Goal: Information Seeking & Learning: Understand process/instructions

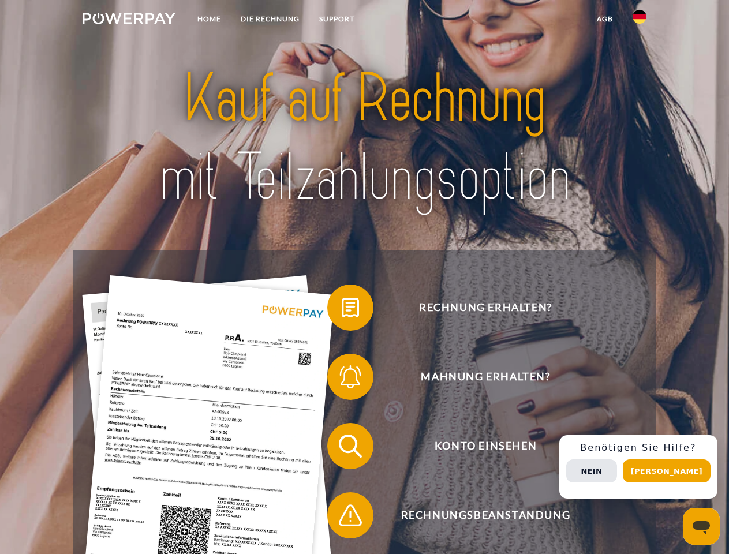
click at [129, 20] on img at bounding box center [129, 19] width 93 height 12
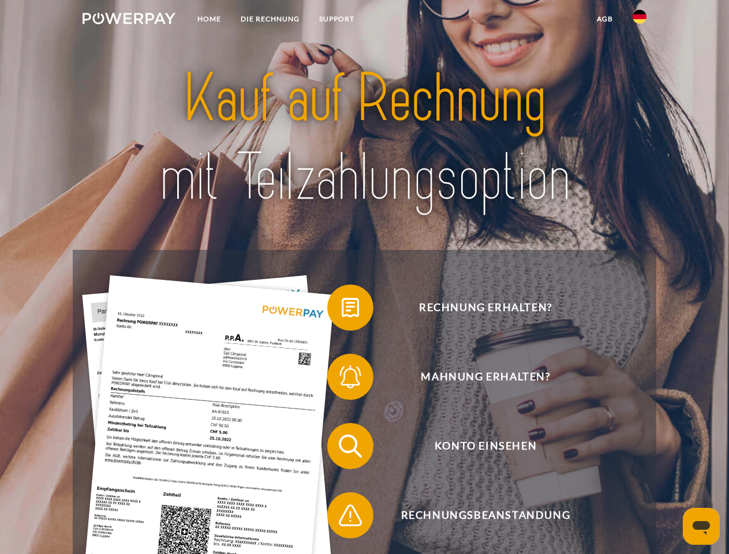
click at [639, 20] on img at bounding box center [640, 17] width 14 height 14
click at [604, 19] on link "agb" at bounding box center [605, 19] width 36 height 21
click at [342, 310] on span at bounding box center [333, 308] width 58 height 58
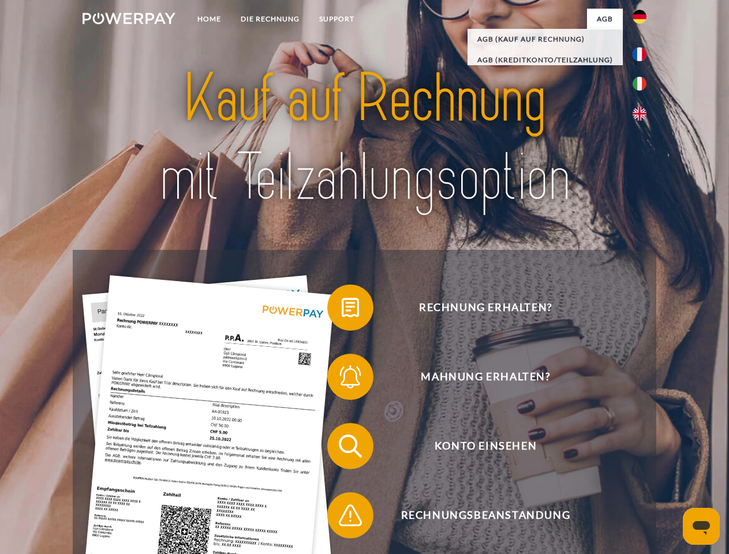
click at [342, 379] on span at bounding box center [333, 377] width 58 height 58
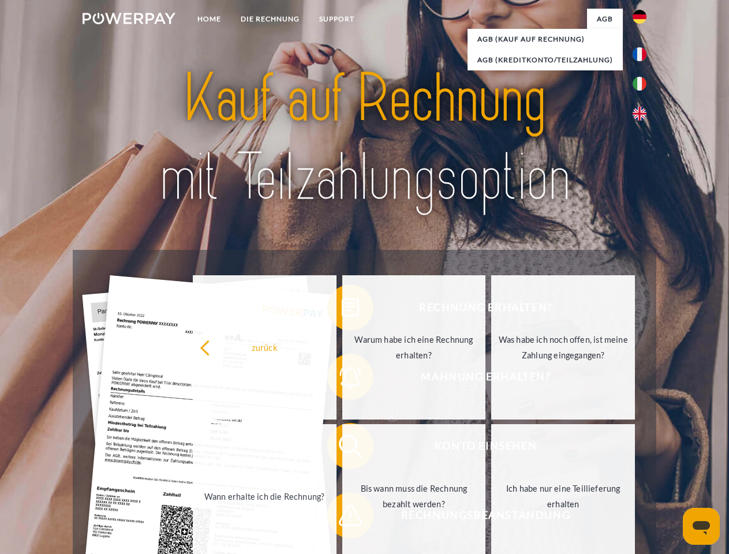
click at [342, 448] on link "Bis wann muss die Rechnung bezahlt werden?" at bounding box center [414, 496] width 144 height 144
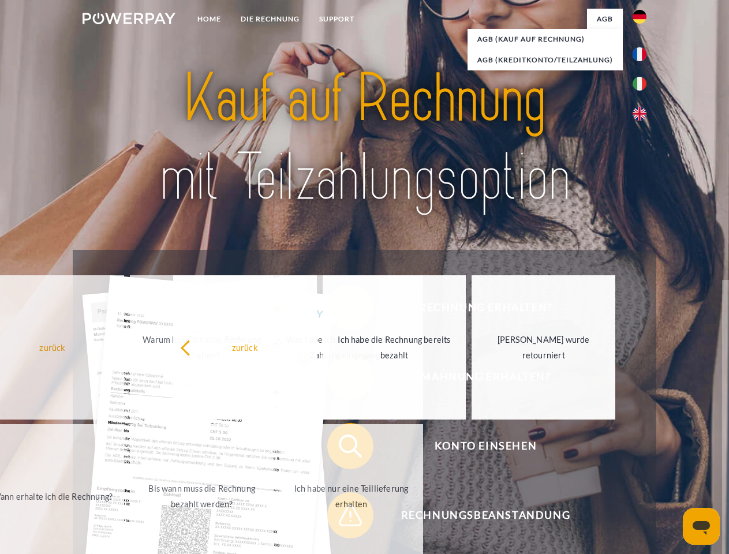
click at [342, 518] on span at bounding box center [333, 516] width 58 height 58
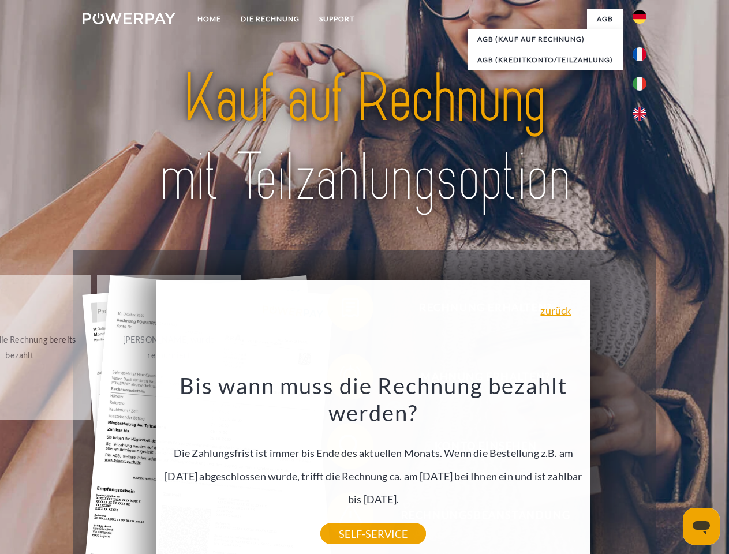
click at [642, 467] on div "Rechnung erhalten? Mahnung erhalten? Konto einsehen" at bounding box center [364, 481] width 583 height 462
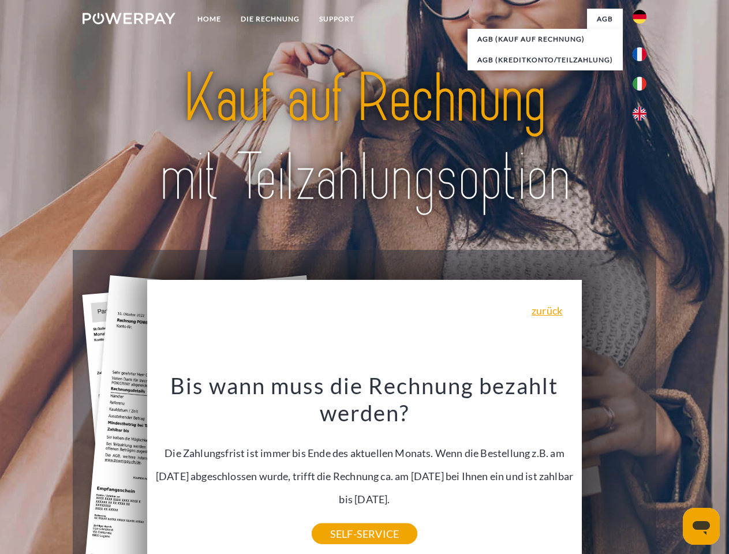
click at [614, 469] on span "Konto einsehen" at bounding box center [485, 446] width 283 height 46
click at [671, 471] on header "Home DIE RECHNUNG SUPPORT" at bounding box center [364, 398] width 729 height 797
